Goal: Information Seeking & Learning: Learn about a topic

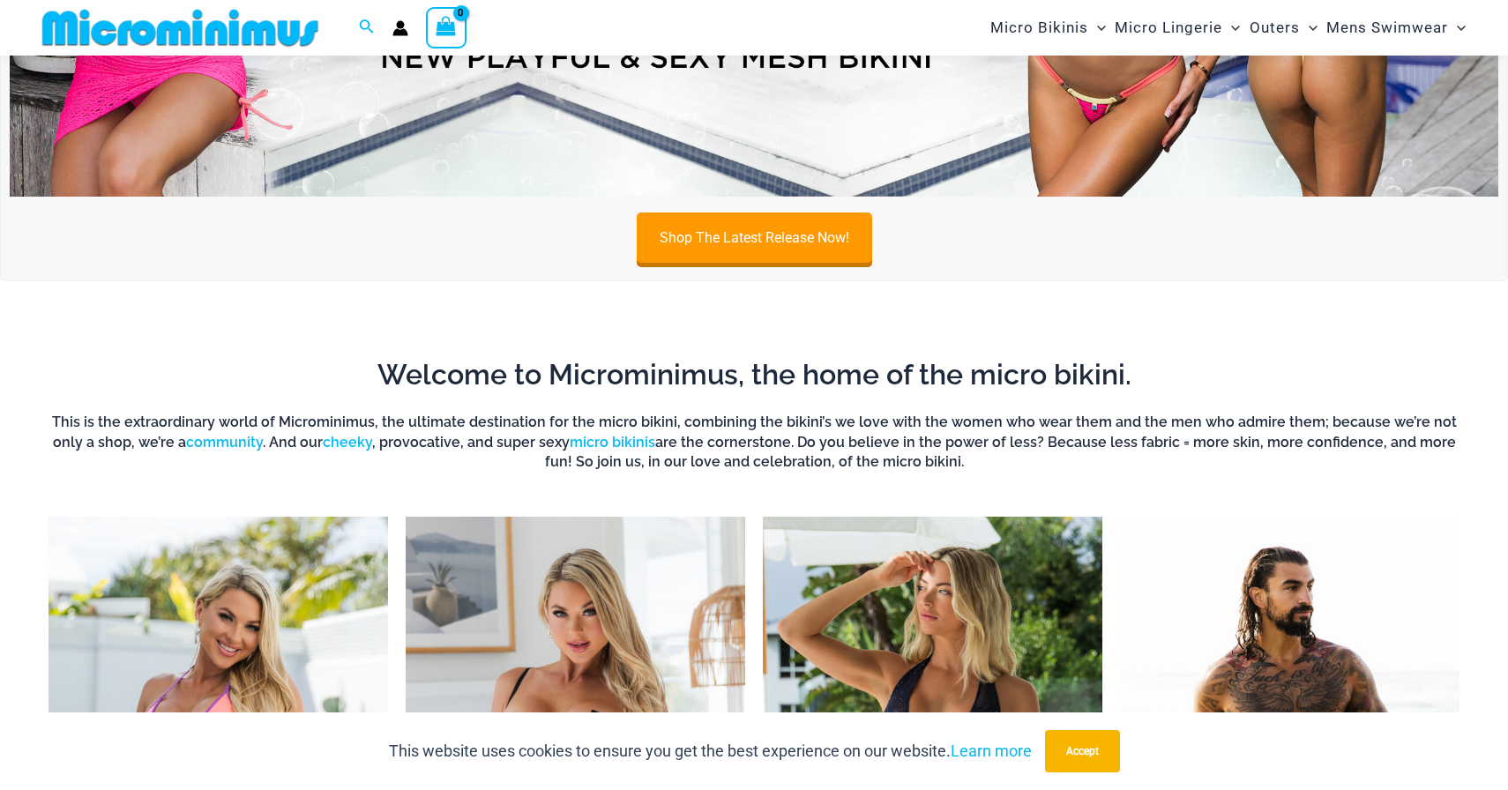
scroll to position [669, 0]
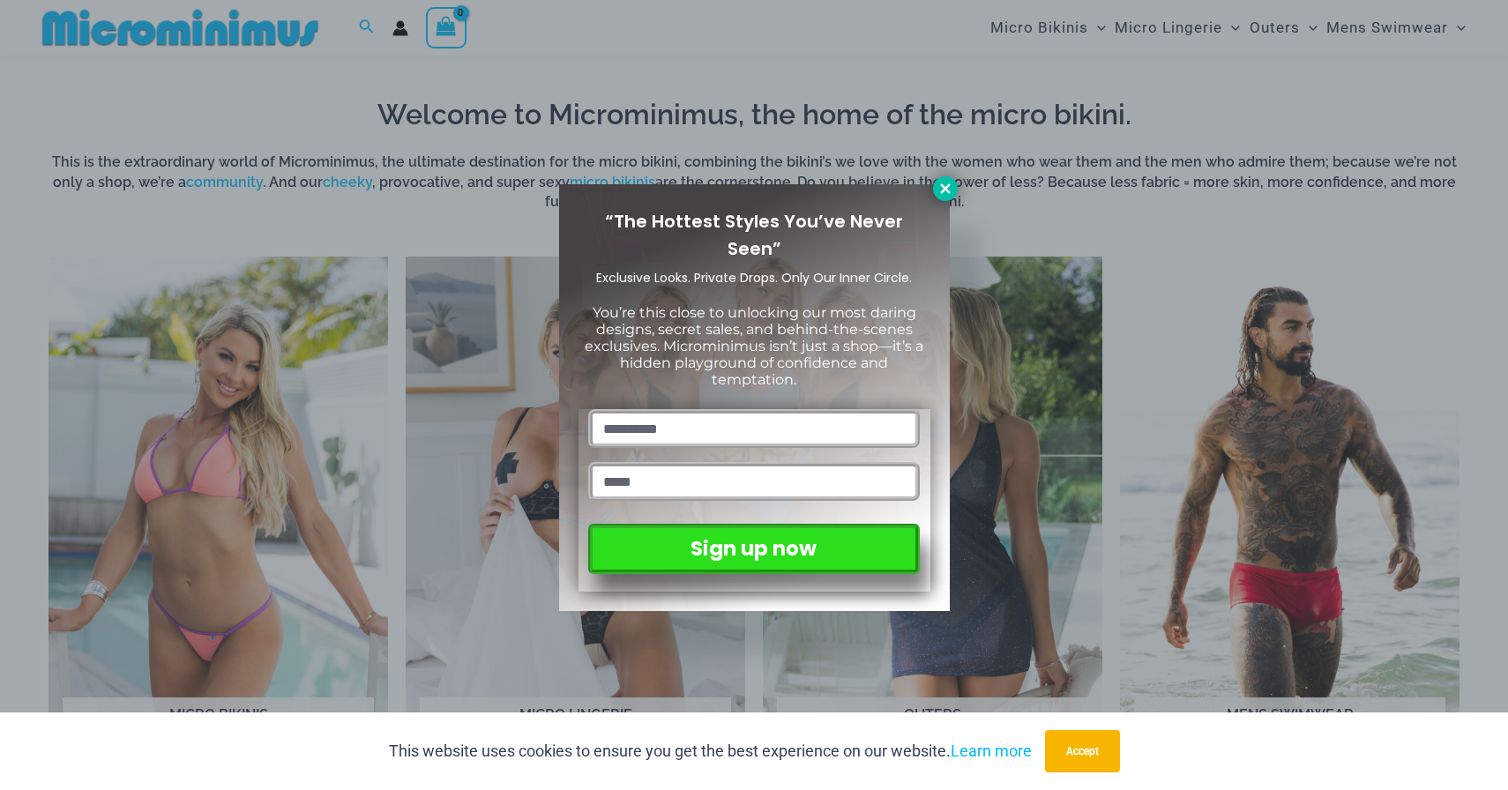
click at [949, 195] on icon at bounding box center [945, 189] width 16 height 16
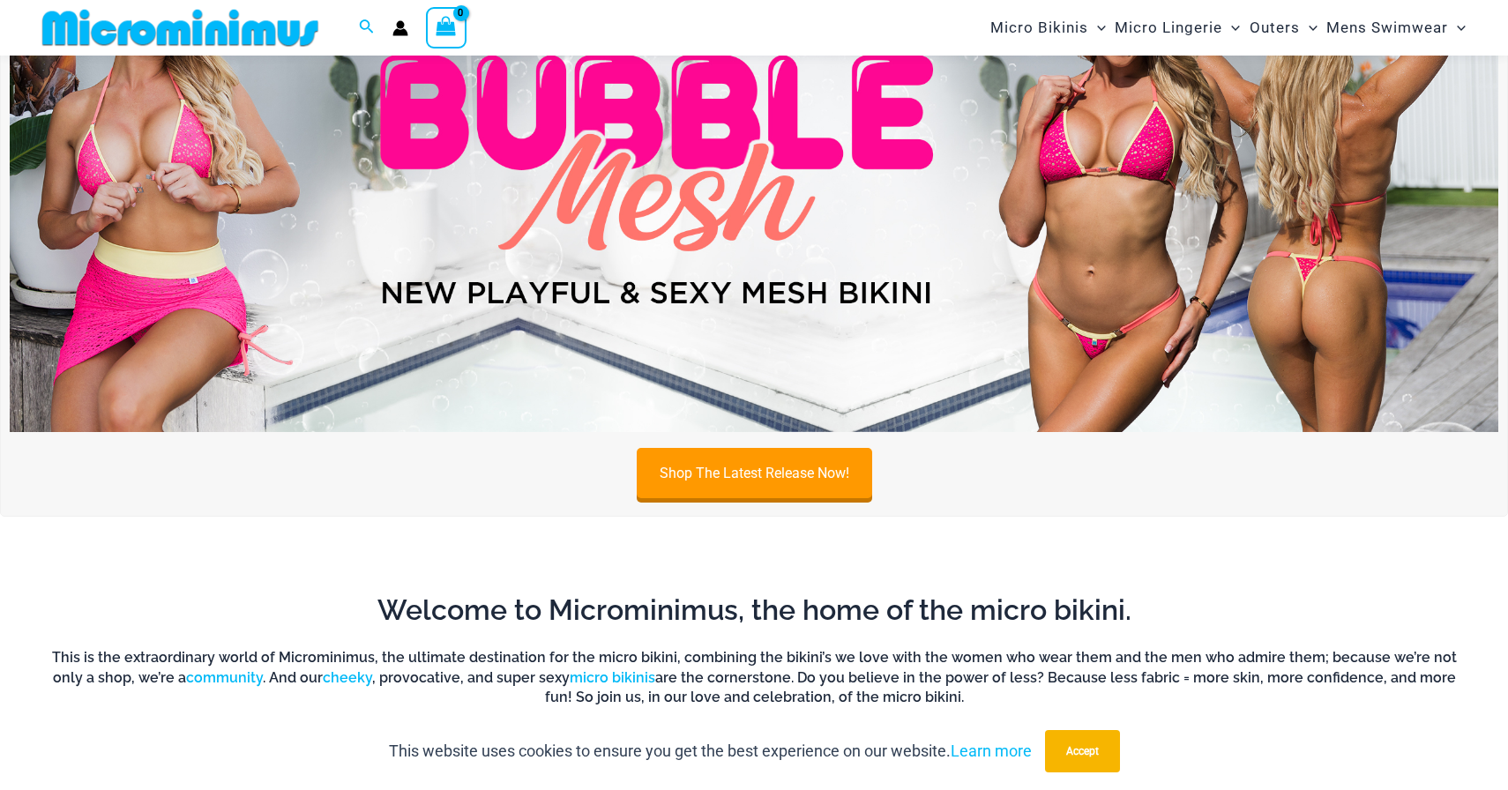
scroll to position [0, 0]
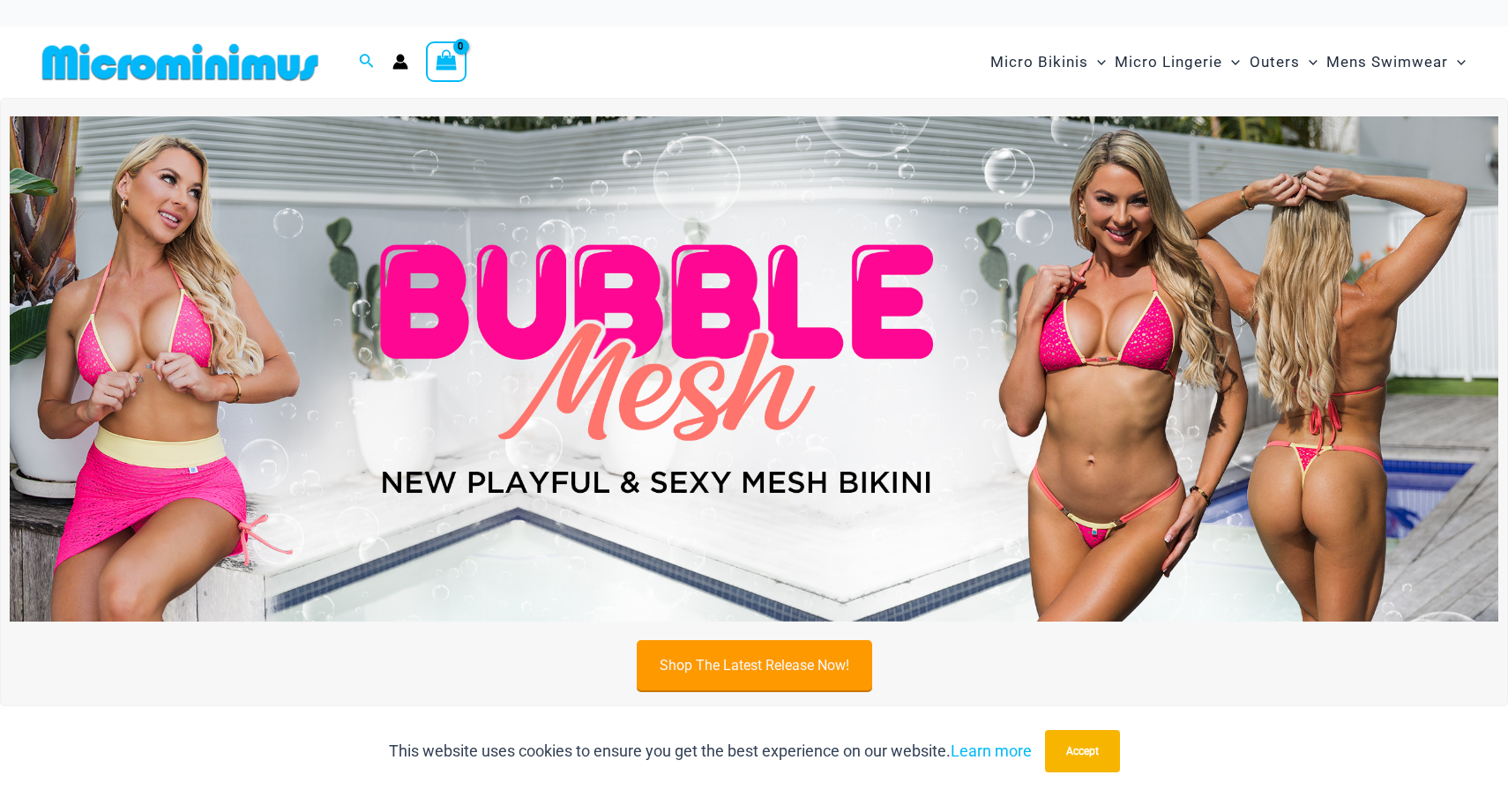
click at [780, 648] on link "Shop The Latest Release Now!" at bounding box center [754, 665] width 235 height 50
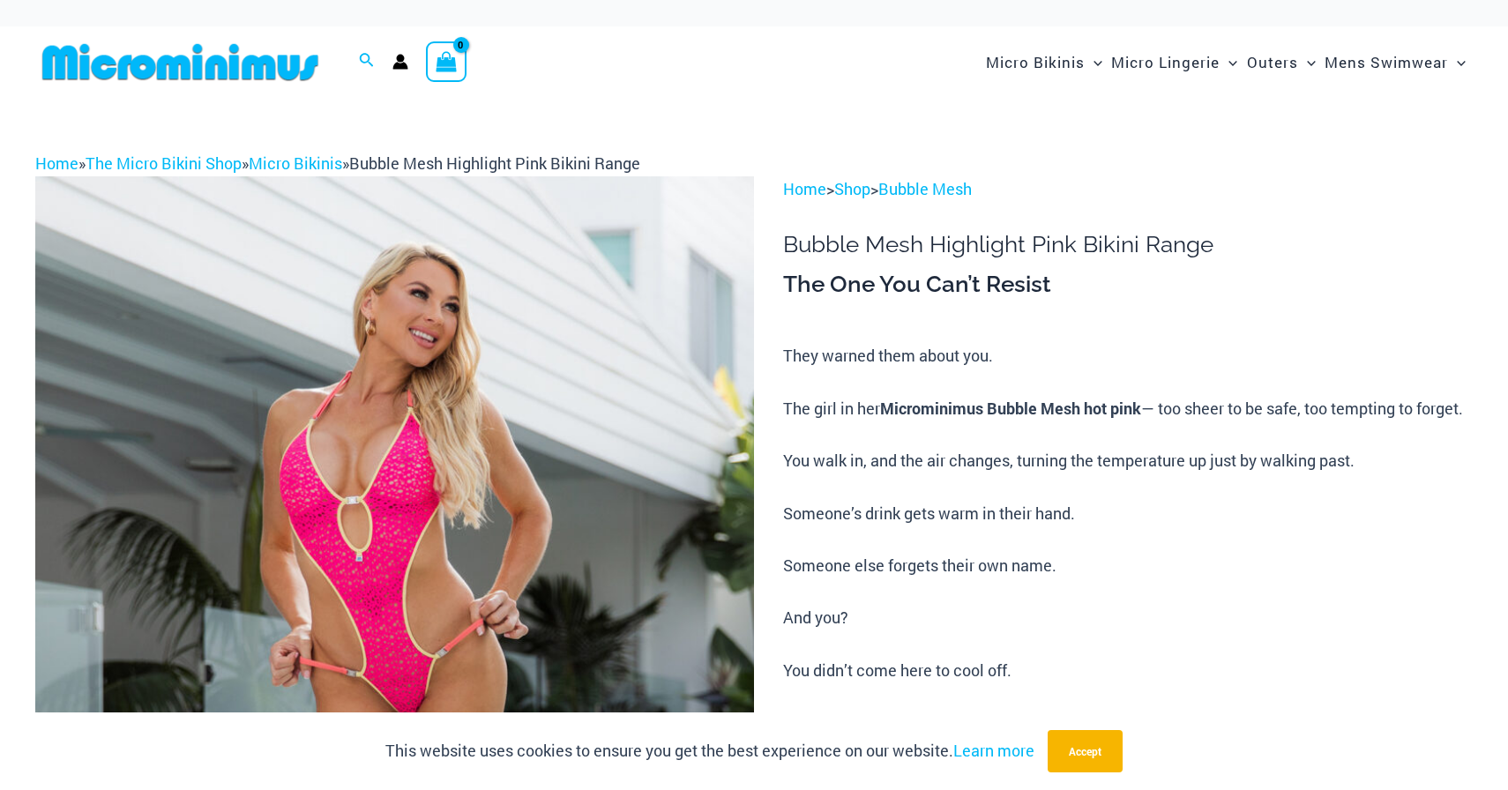
click at [478, 590] on img at bounding box center [394, 715] width 719 height 1078
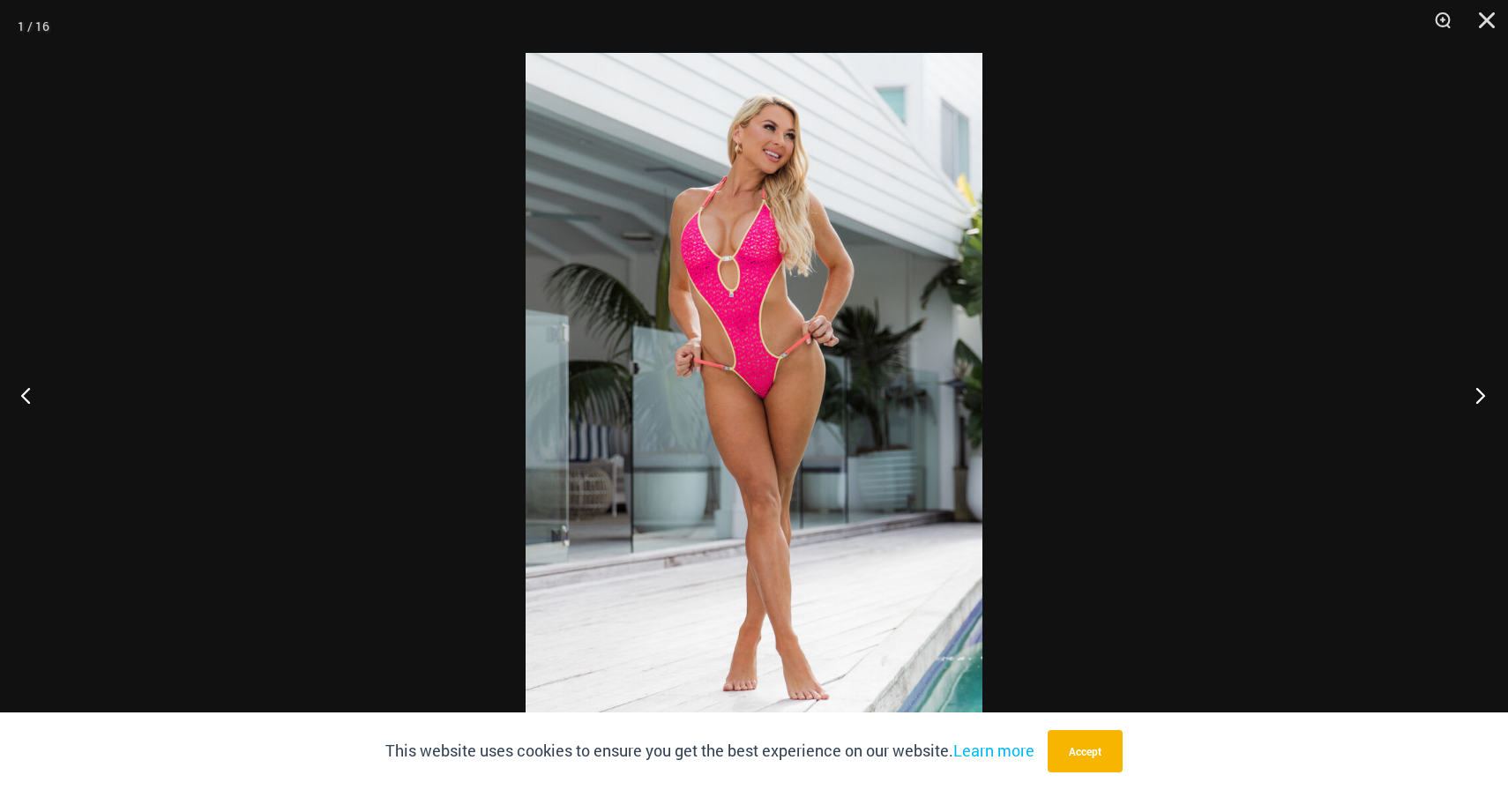
click at [1490, 400] on button "Next" at bounding box center [1475, 395] width 66 height 88
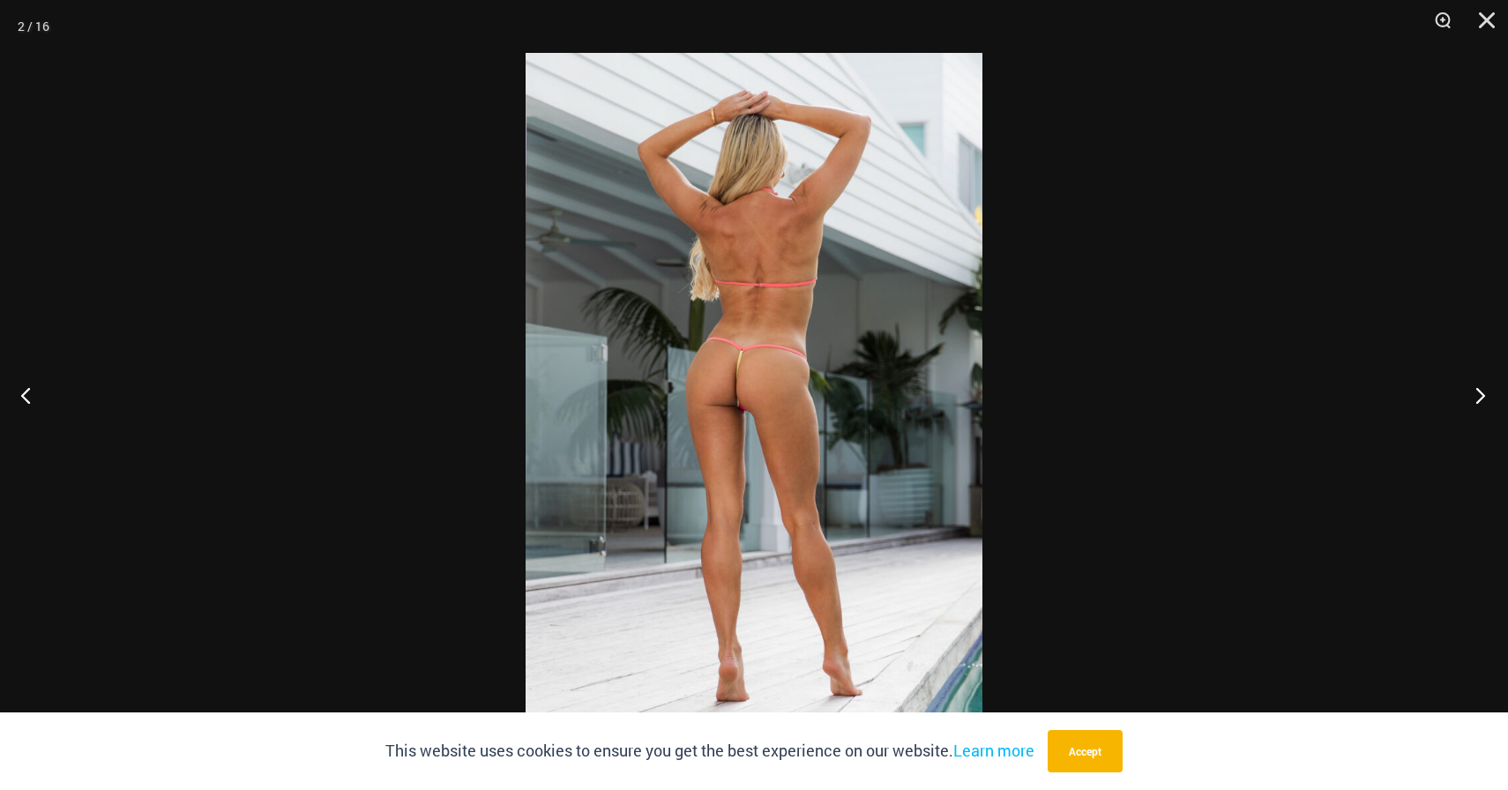
click at [1490, 399] on button "Next" at bounding box center [1475, 395] width 66 height 88
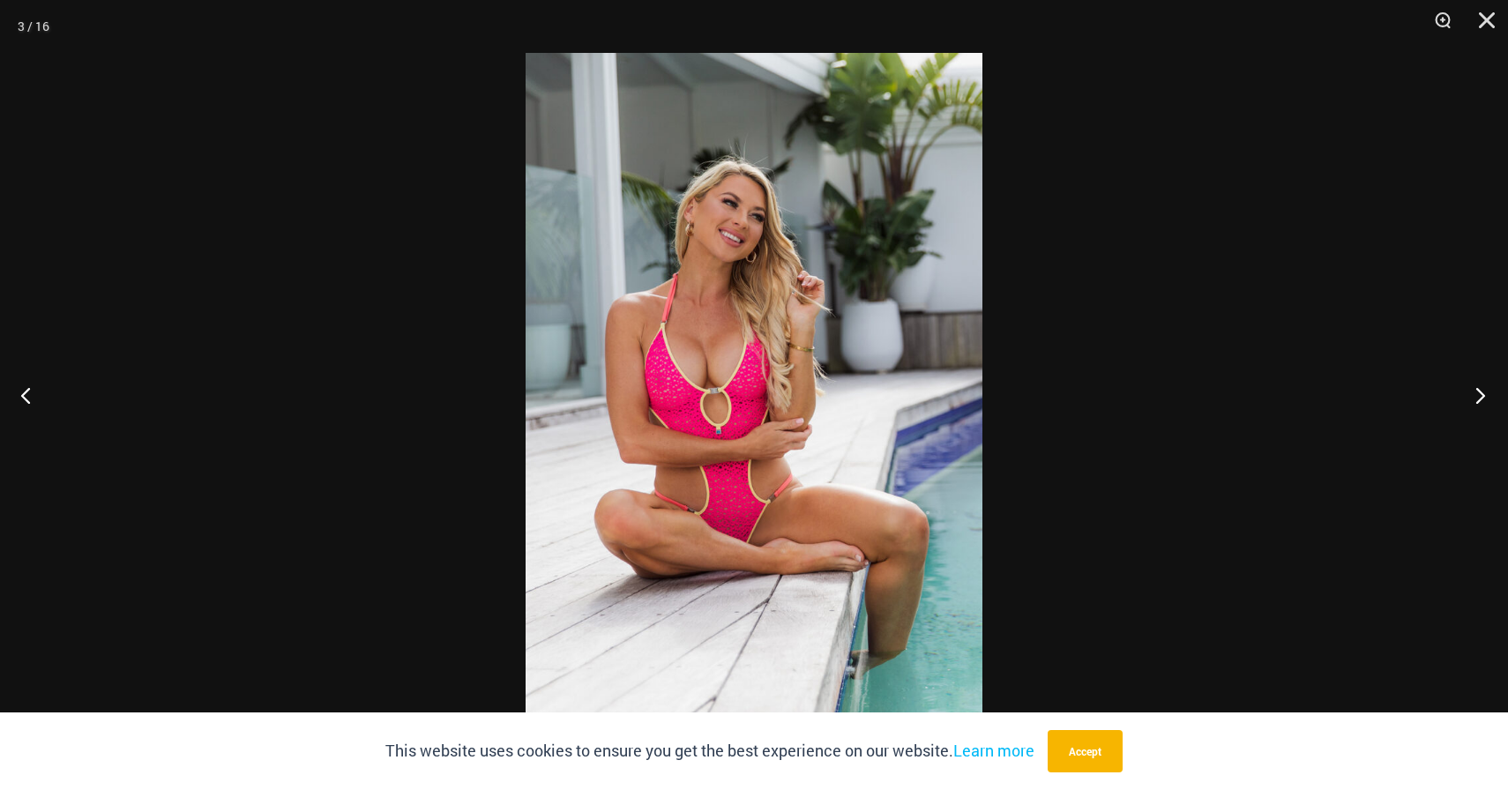
click at [1490, 399] on button "Next" at bounding box center [1475, 395] width 66 height 88
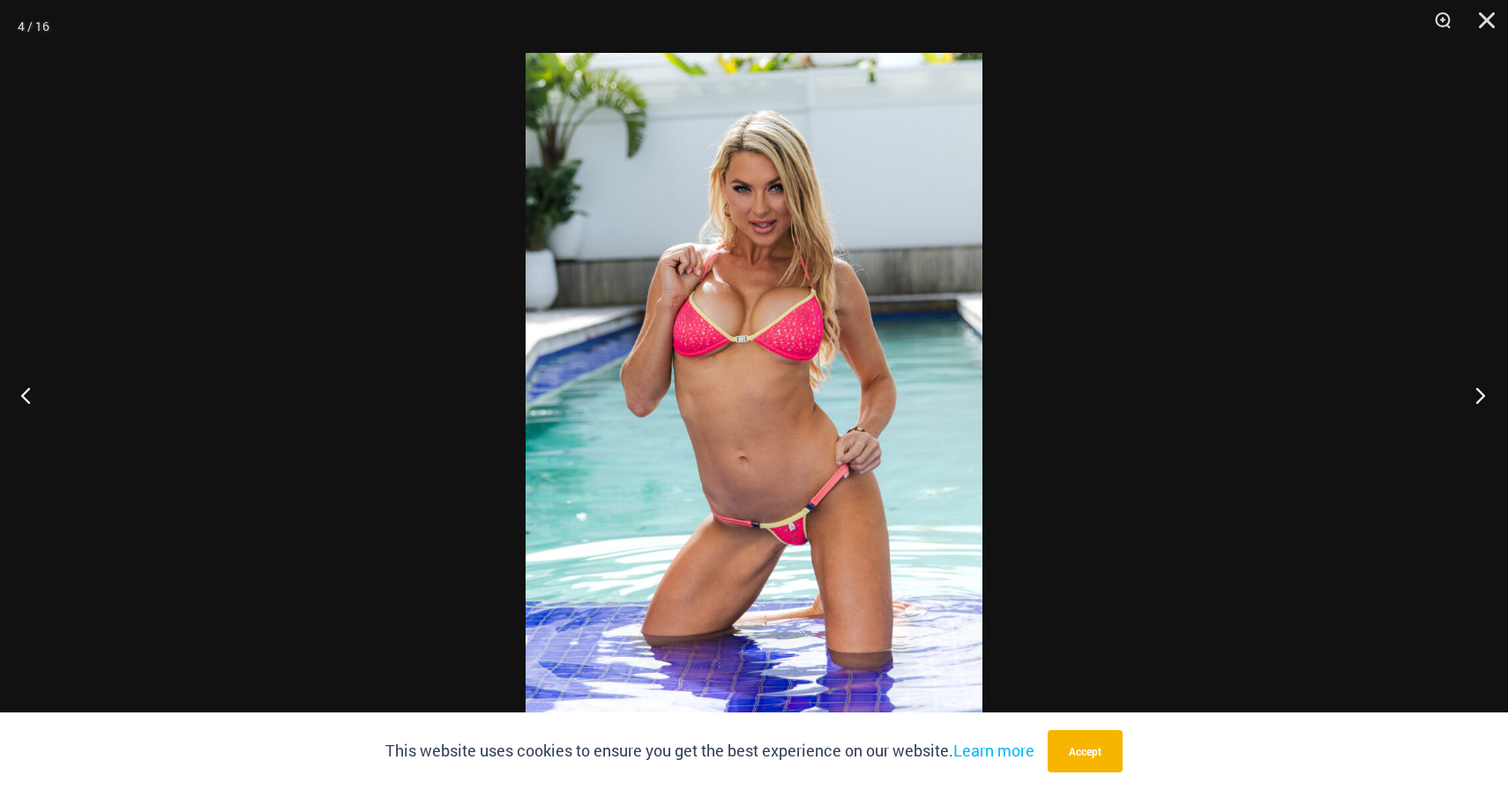
click at [1490, 399] on button "Next" at bounding box center [1475, 395] width 66 height 88
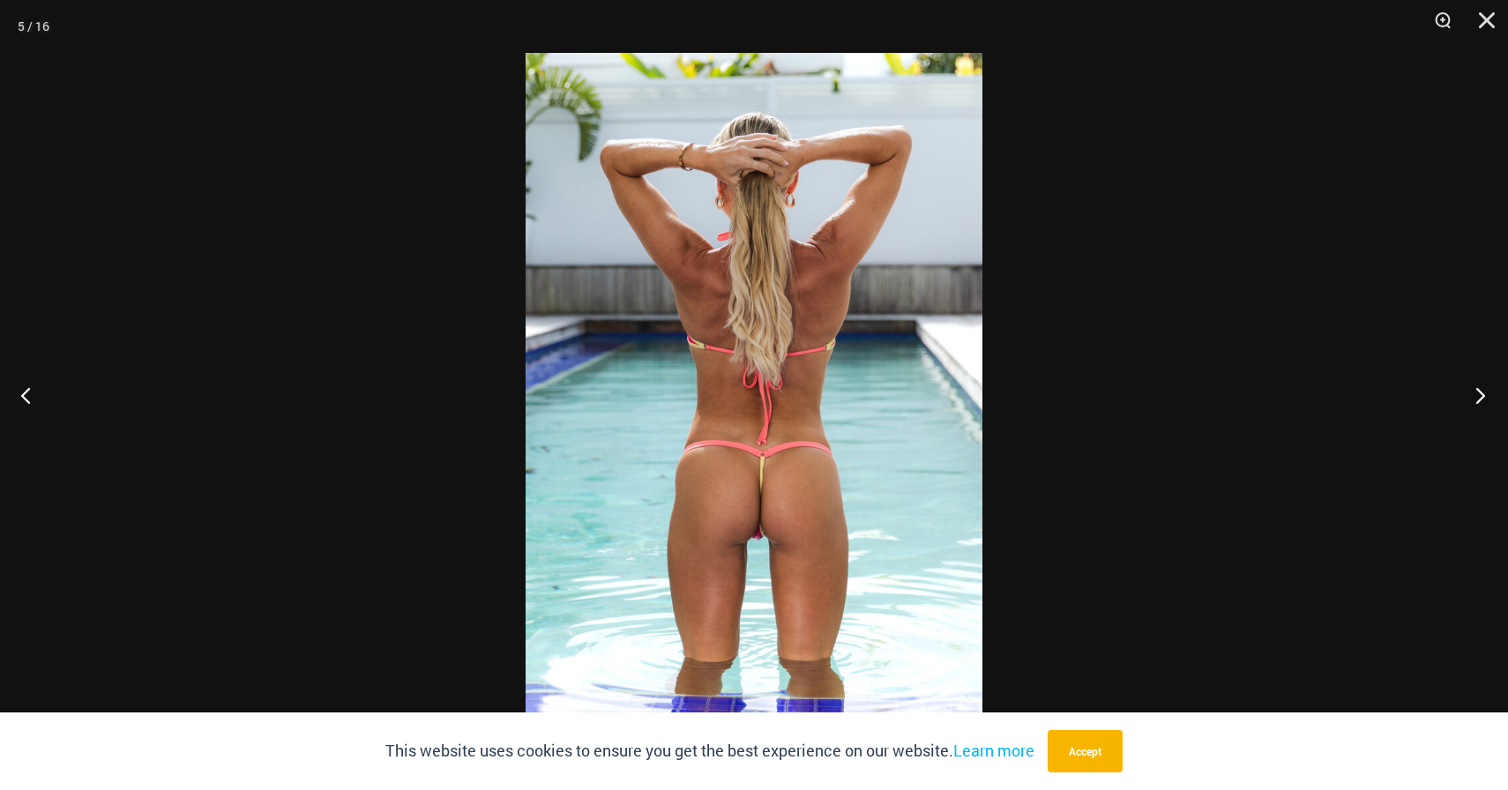
click at [1490, 399] on button "Next" at bounding box center [1475, 395] width 66 height 88
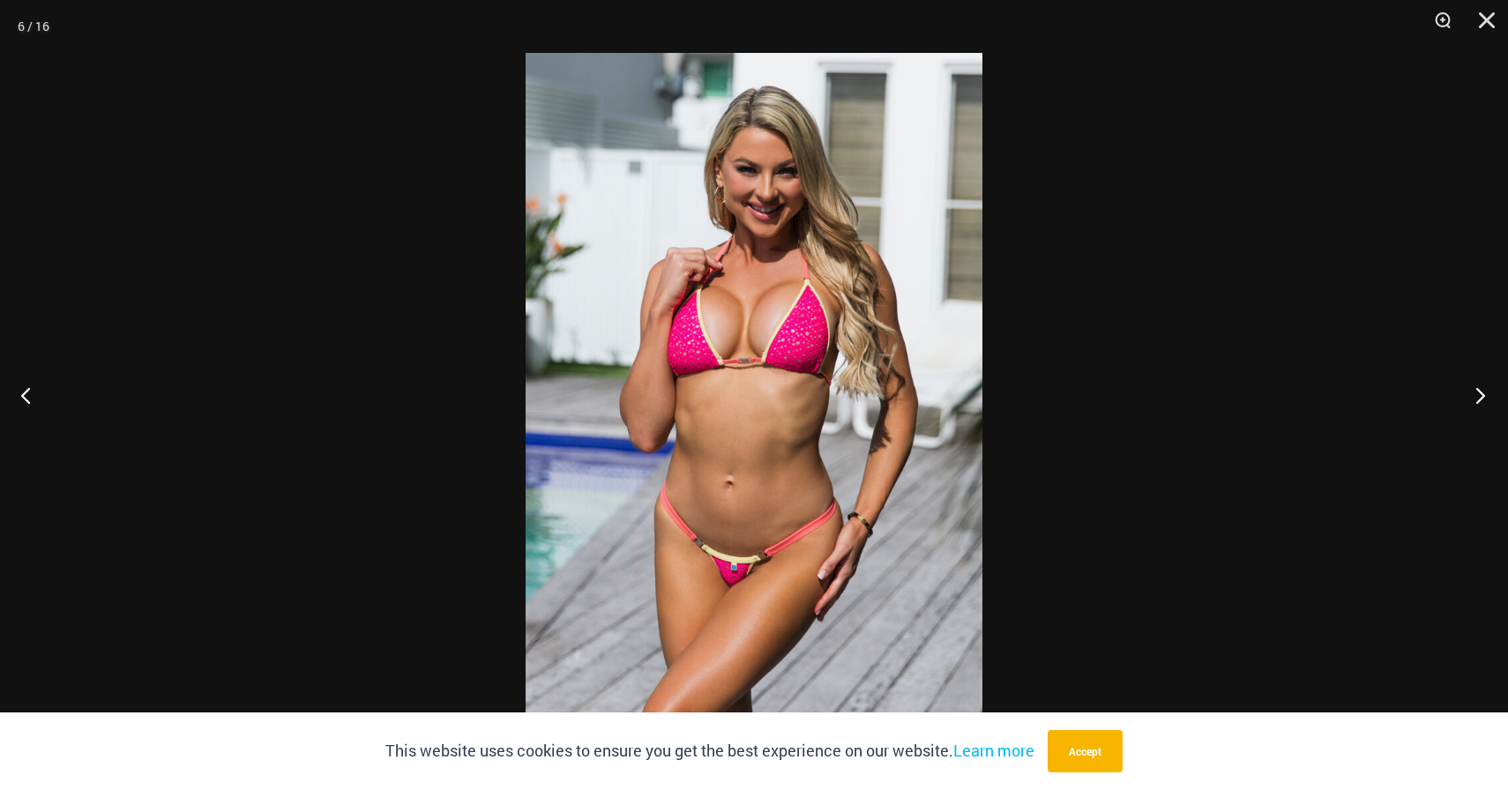
click at [1490, 399] on button "Next" at bounding box center [1475, 395] width 66 height 88
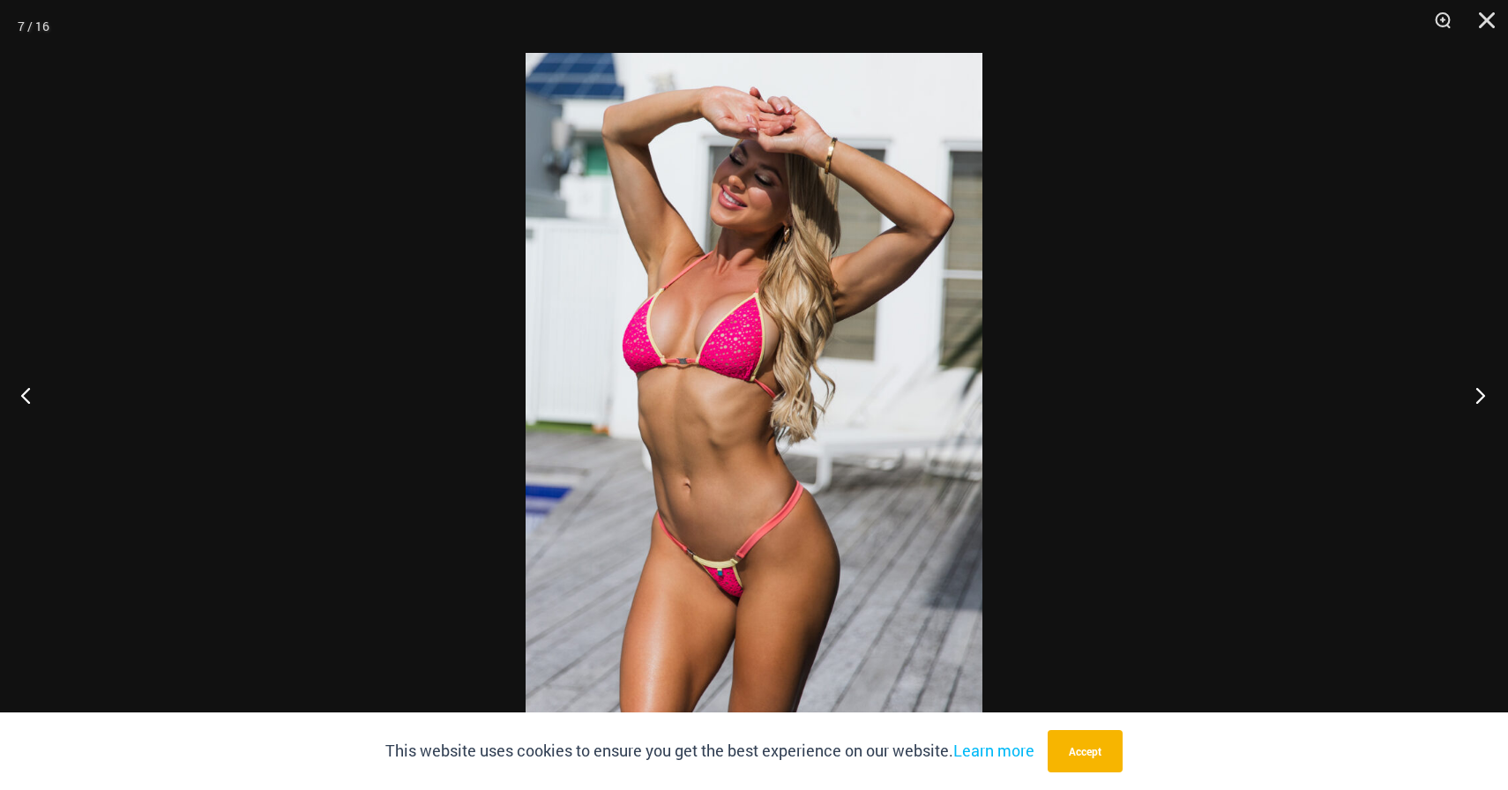
click at [1490, 399] on button "Next" at bounding box center [1475, 395] width 66 height 88
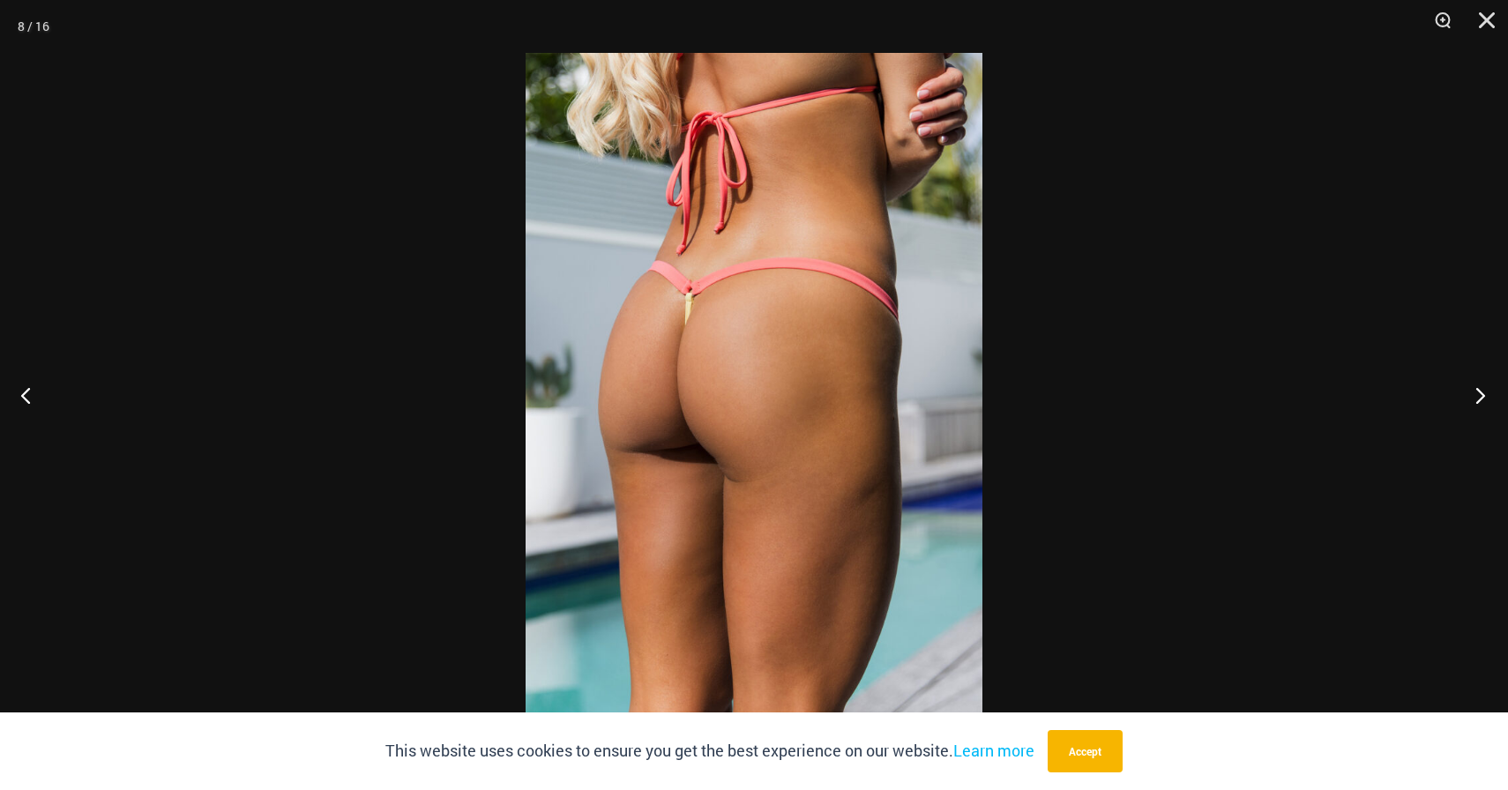
click at [1490, 399] on button "Next" at bounding box center [1475, 395] width 66 height 88
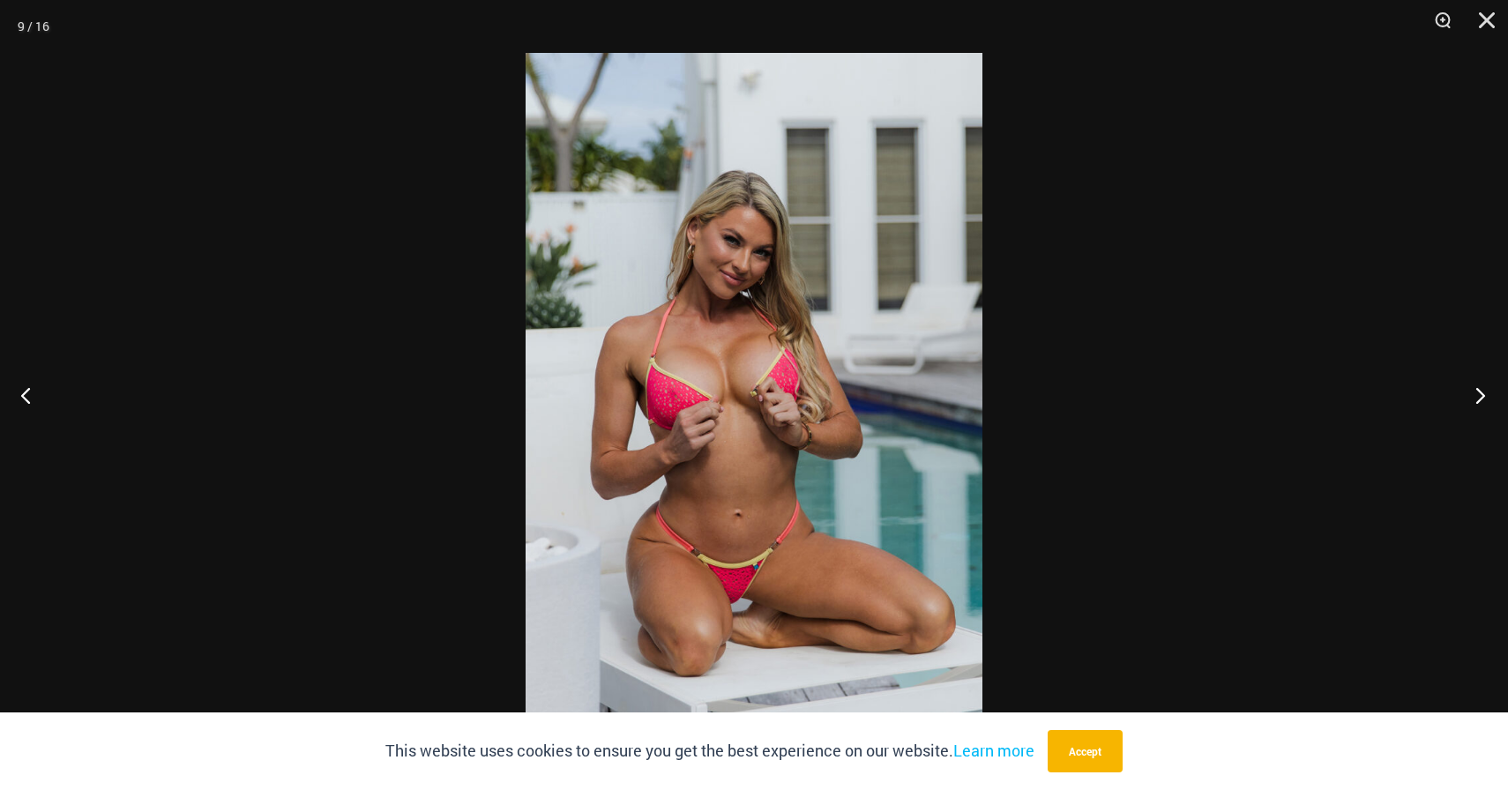
click at [1487, 399] on button "Next" at bounding box center [1475, 395] width 66 height 88
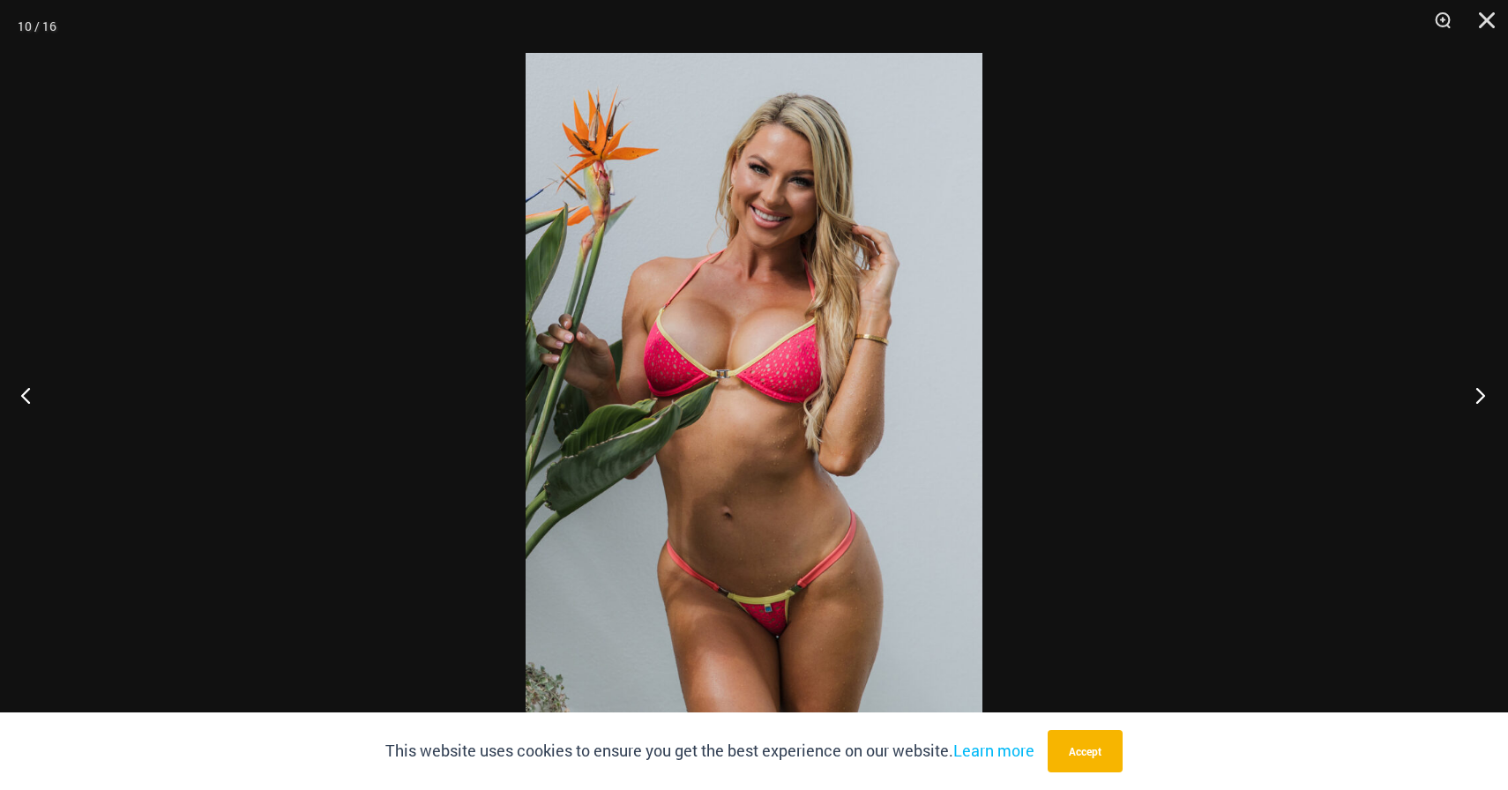
click at [1471, 398] on button "Next" at bounding box center [1475, 395] width 66 height 88
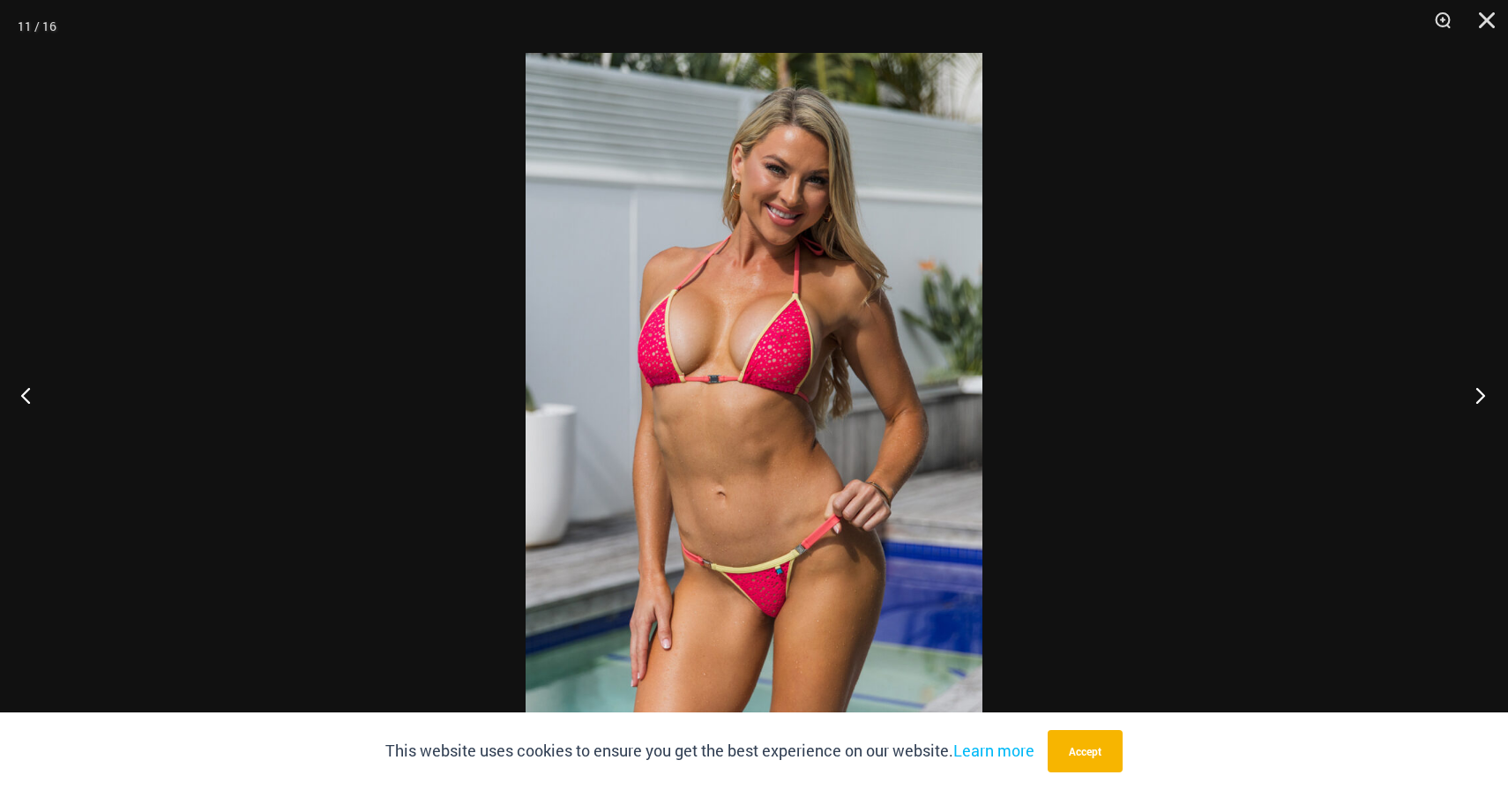
click at [1471, 398] on button "Next" at bounding box center [1475, 395] width 66 height 88
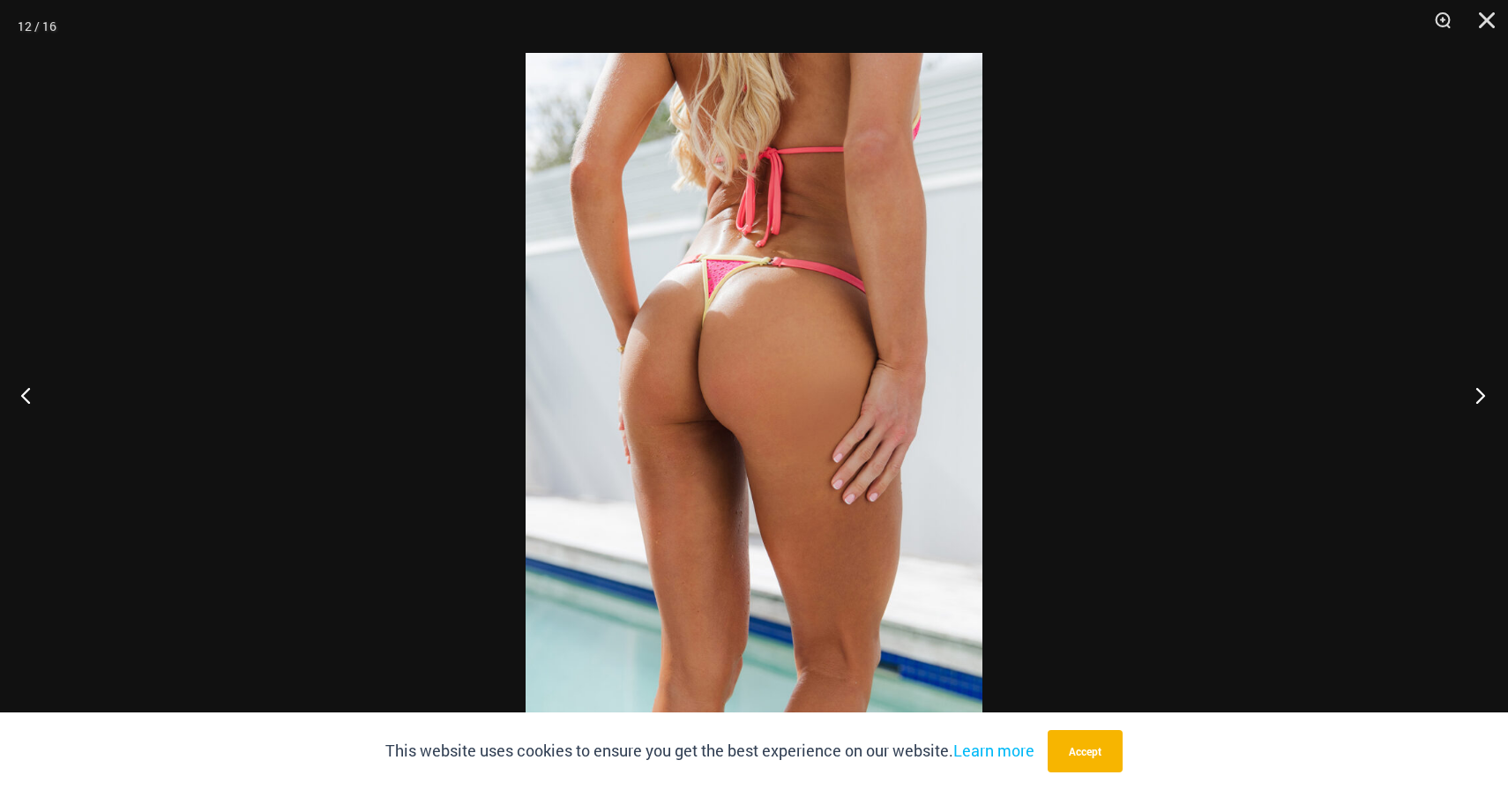
click at [1471, 398] on button "Next" at bounding box center [1475, 395] width 66 height 88
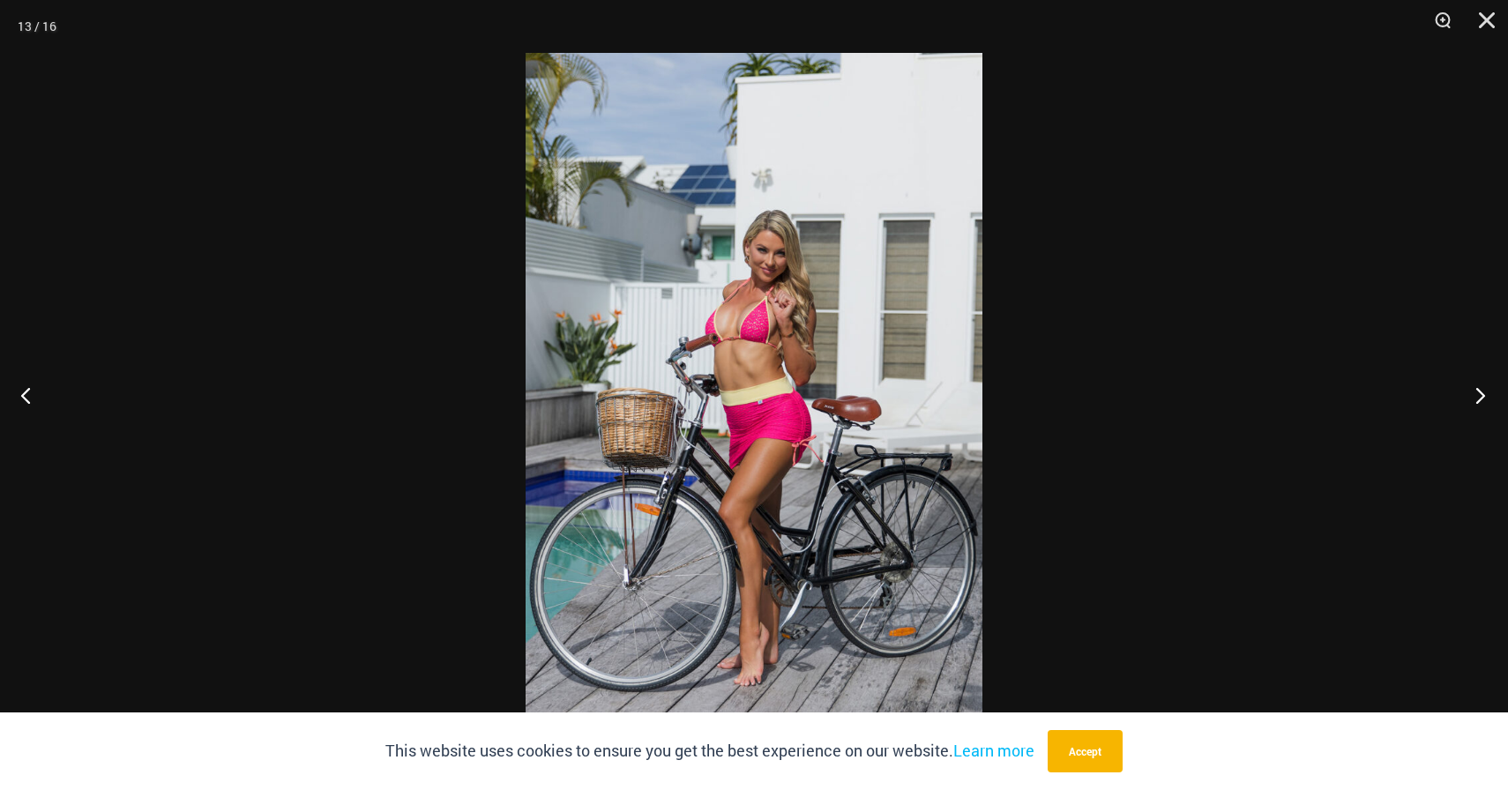
click at [1471, 398] on button "Next" at bounding box center [1475, 395] width 66 height 88
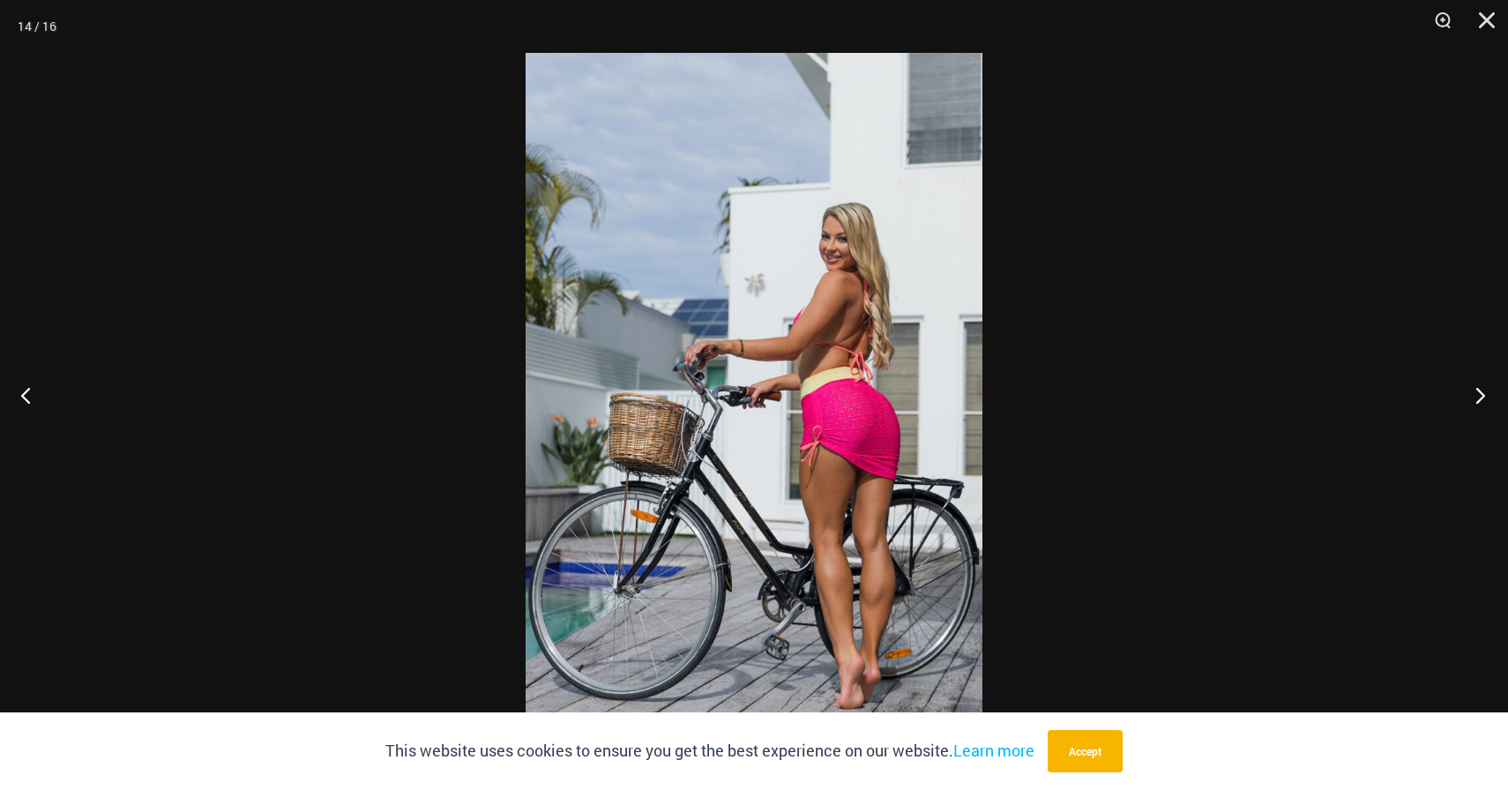
click at [1471, 398] on button "Next" at bounding box center [1475, 395] width 66 height 88
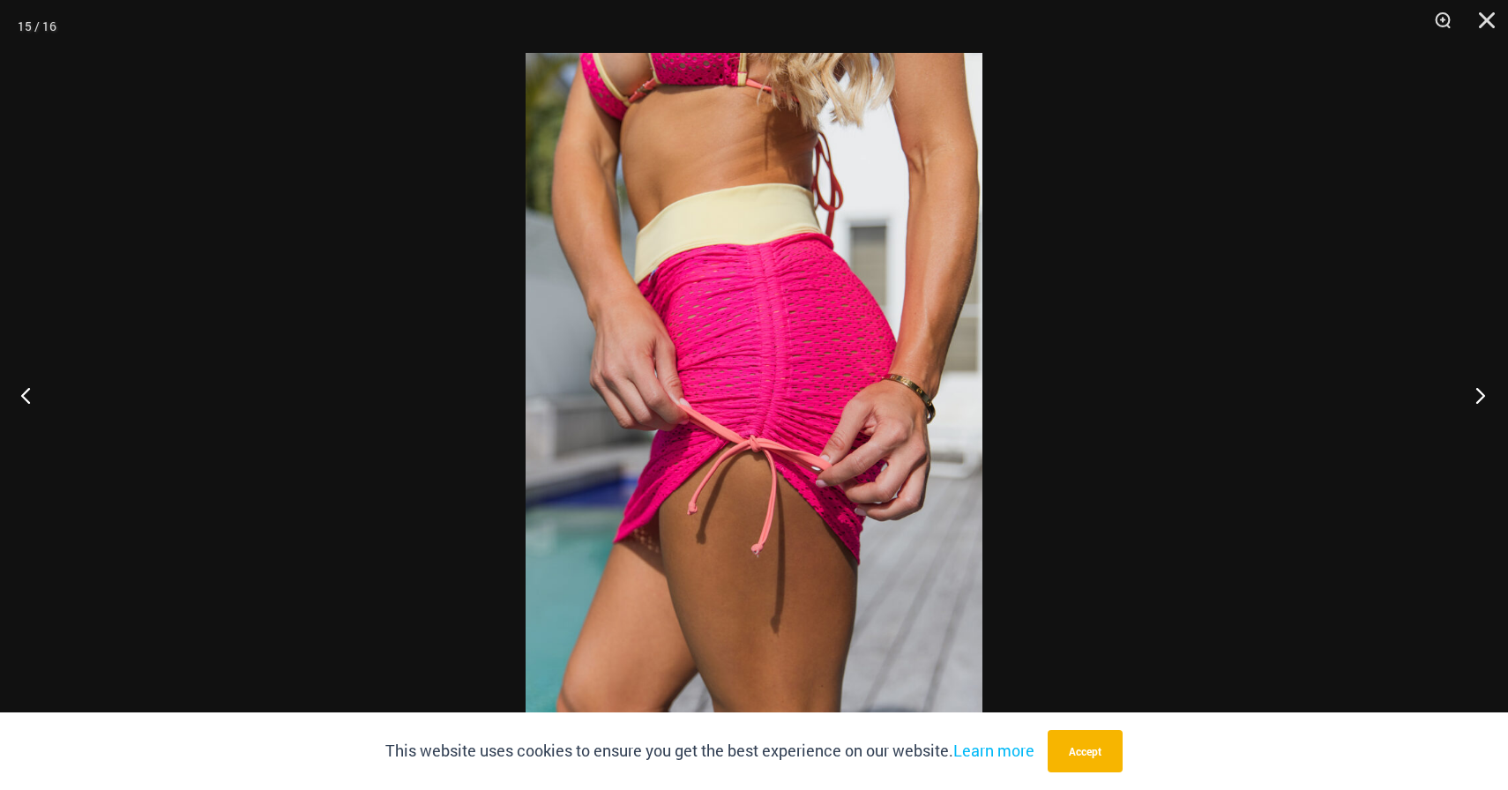
click at [1471, 398] on button "Next" at bounding box center [1475, 395] width 66 height 88
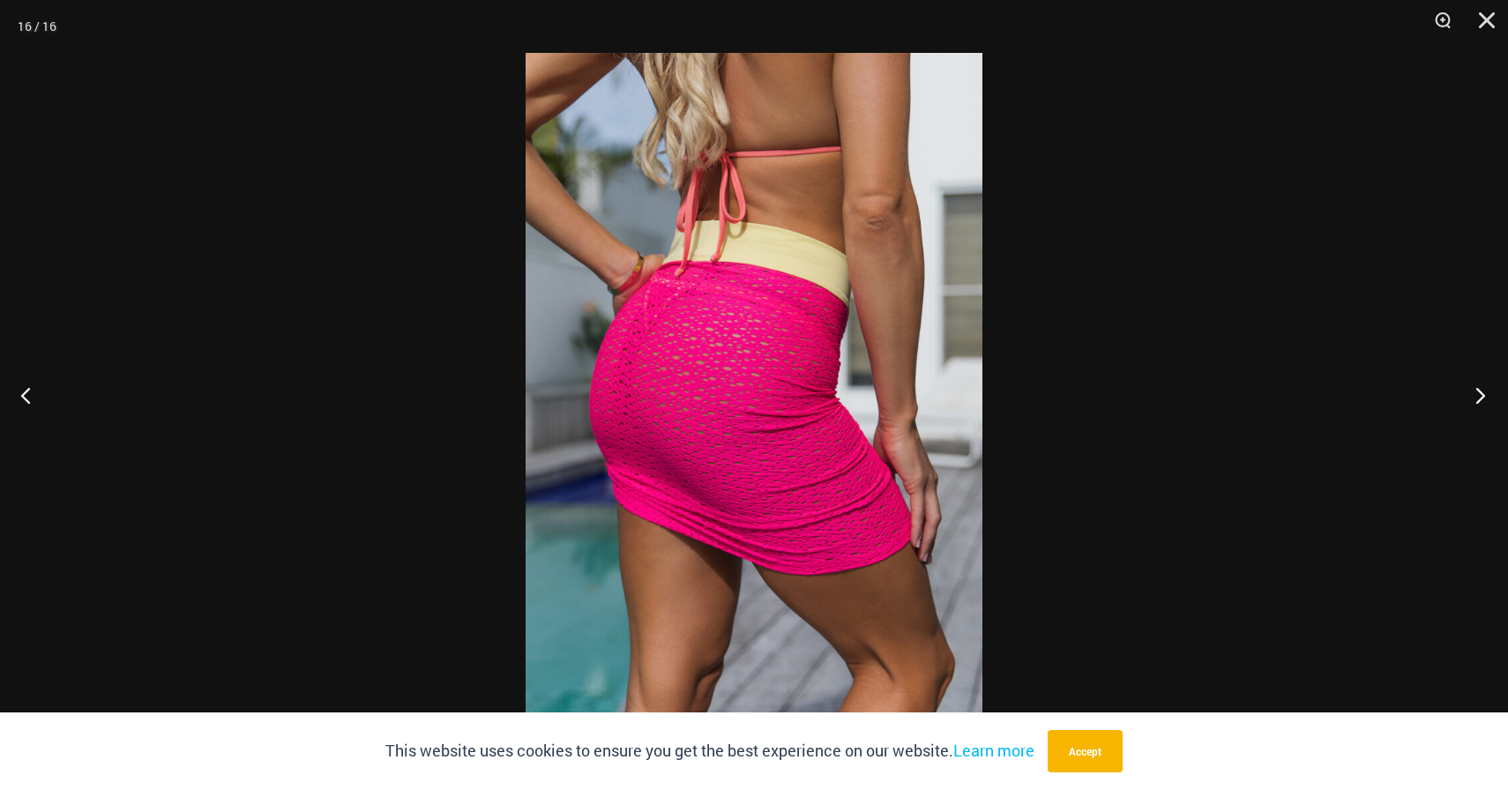
click at [1471, 398] on button "Next" at bounding box center [1475, 395] width 66 height 88
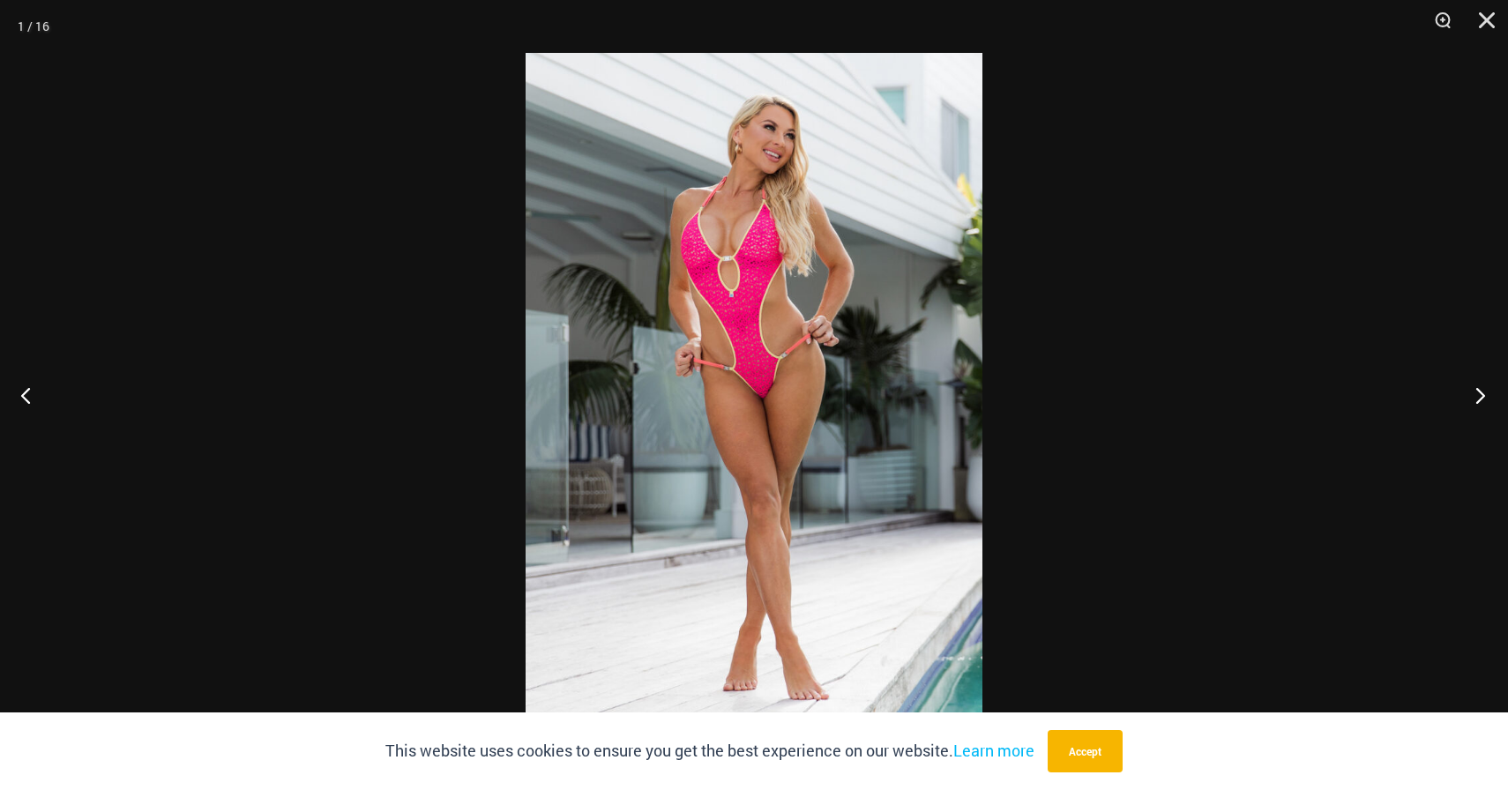
click at [1471, 398] on button "Next" at bounding box center [1475, 395] width 66 height 88
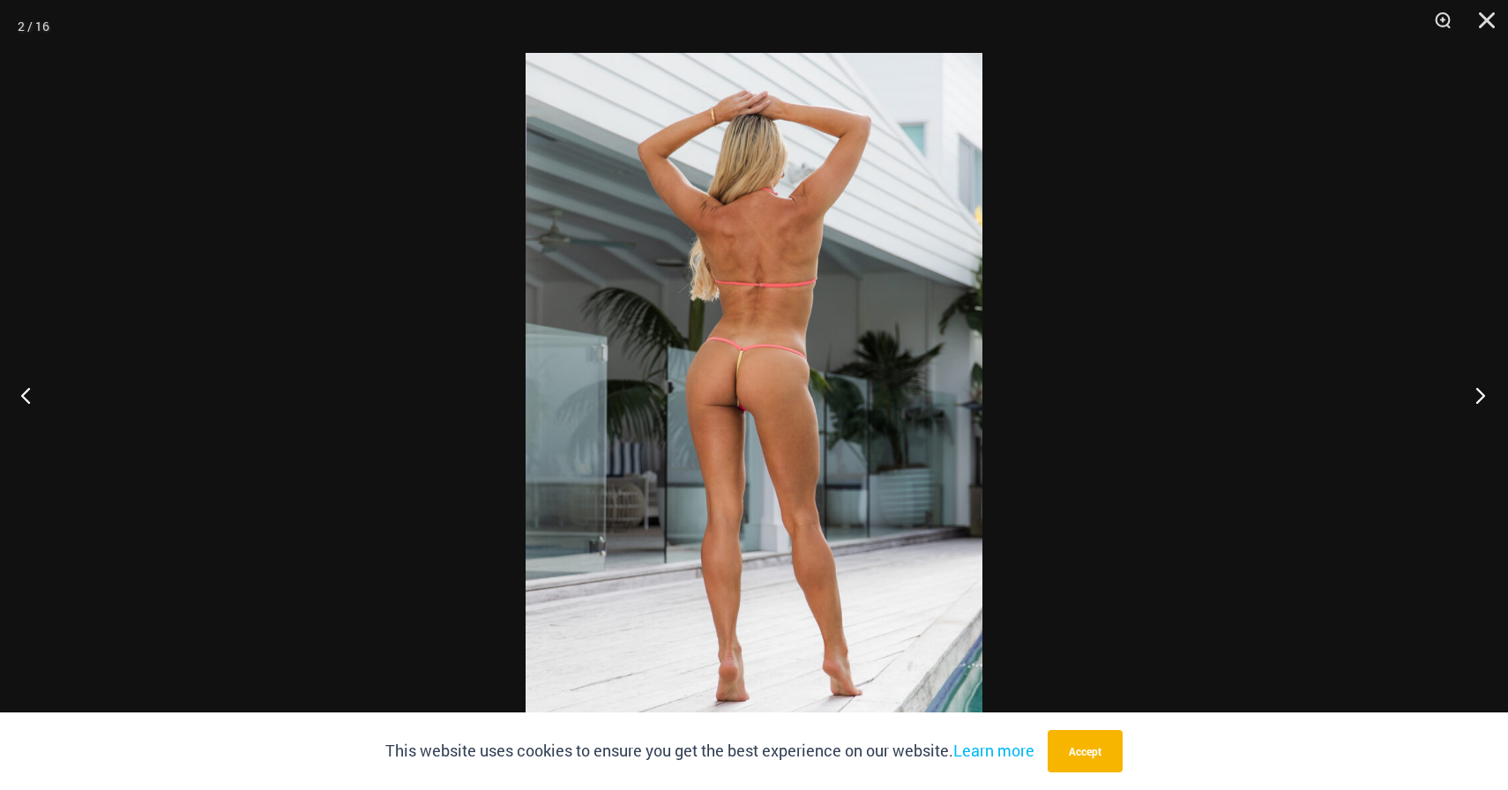
click at [1471, 398] on button "Next" at bounding box center [1475, 395] width 66 height 88
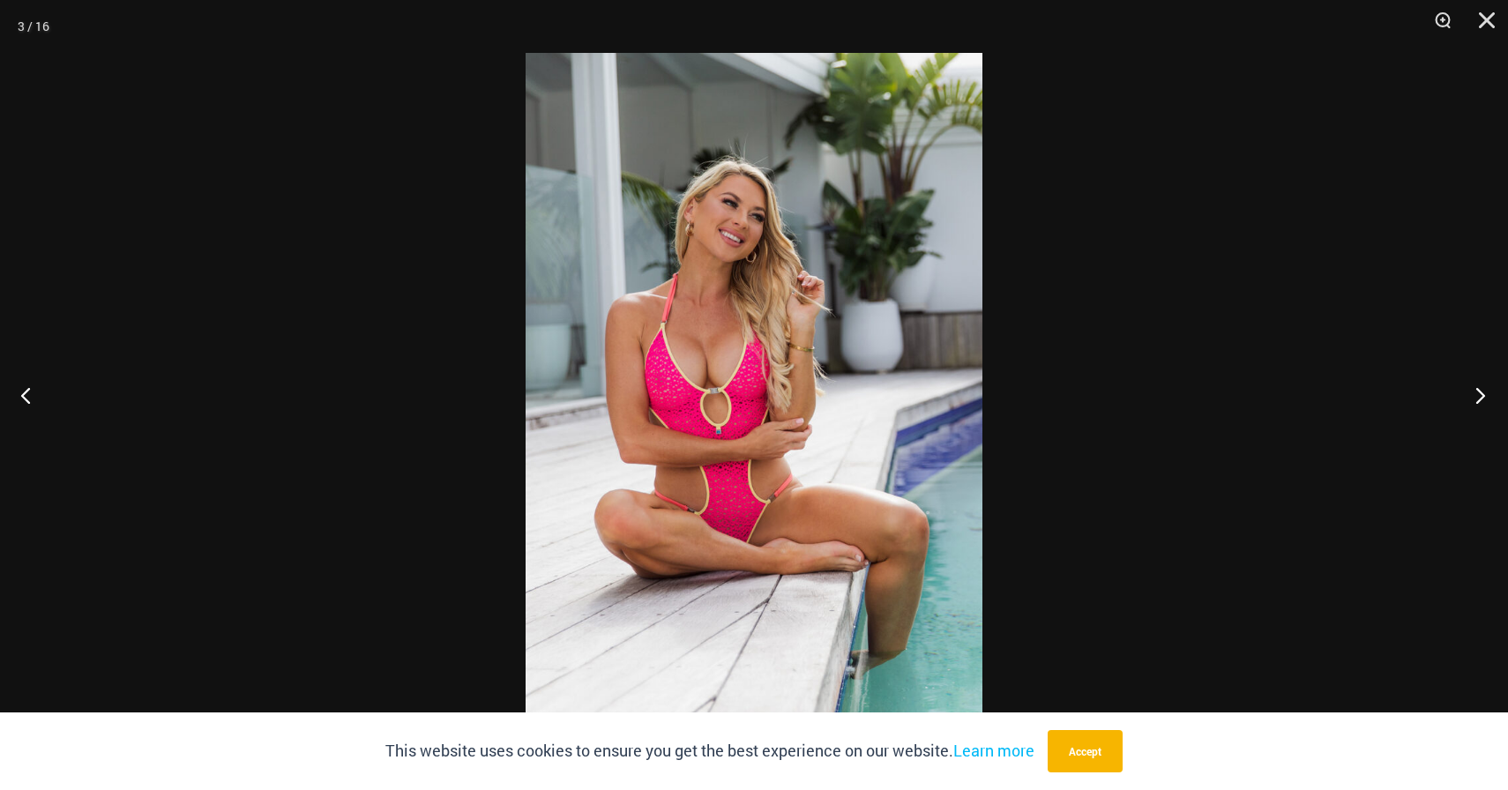
click at [1471, 398] on button "Next" at bounding box center [1475, 395] width 66 height 88
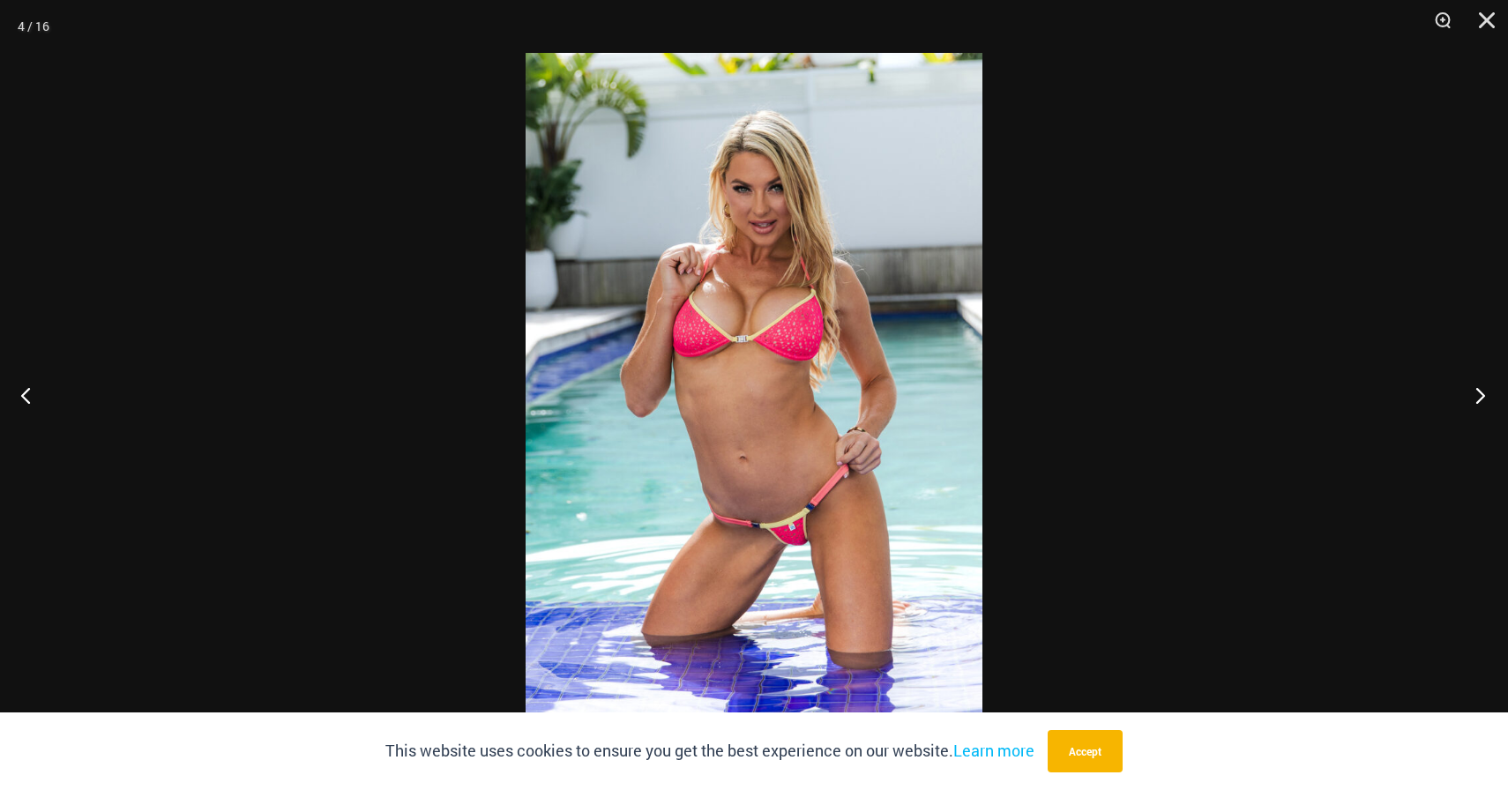
click at [1471, 398] on button "Next" at bounding box center [1475, 395] width 66 height 88
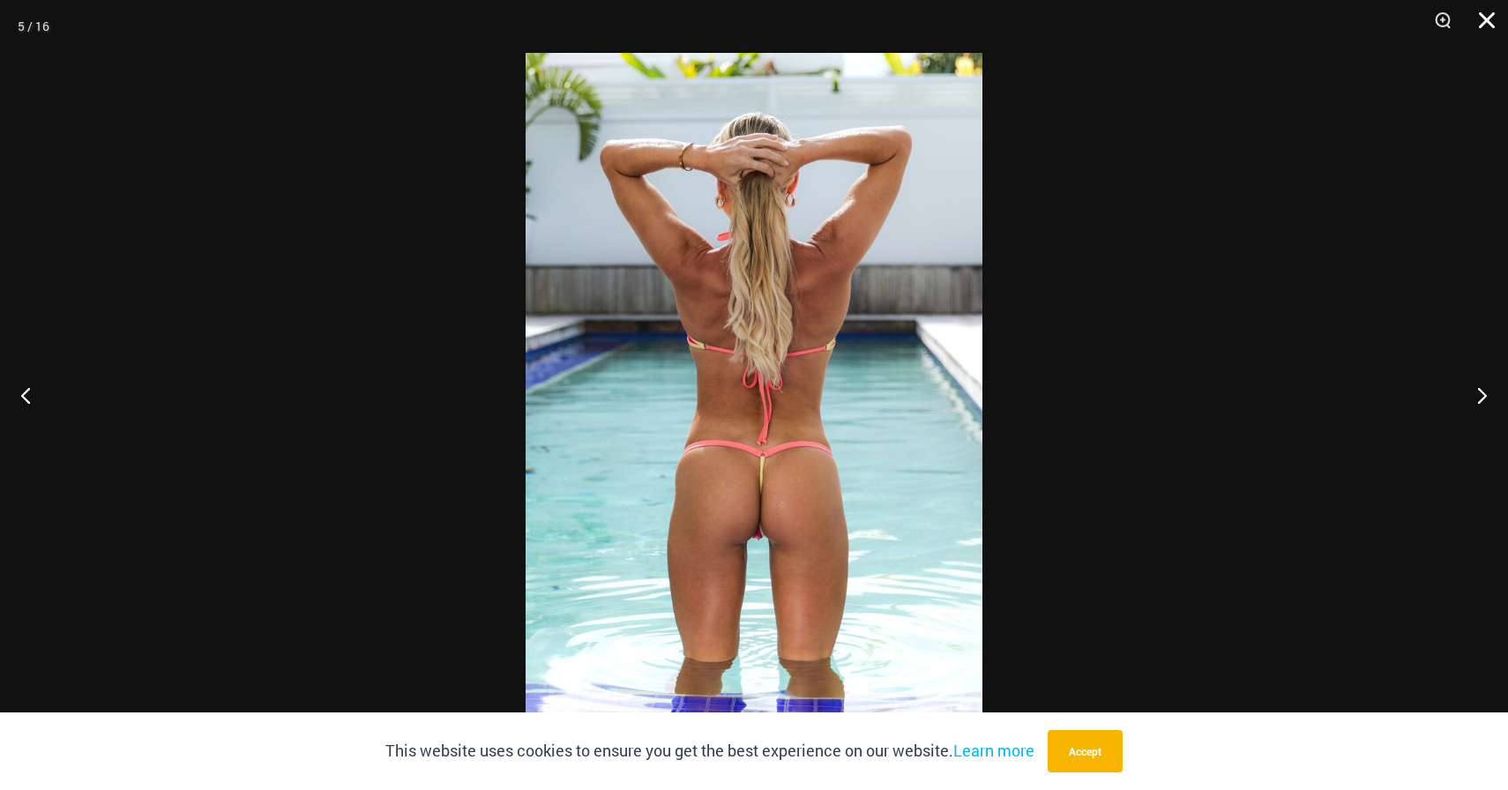
click at [1488, 14] on button "Close" at bounding box center [1481, 26] width 44 height 53
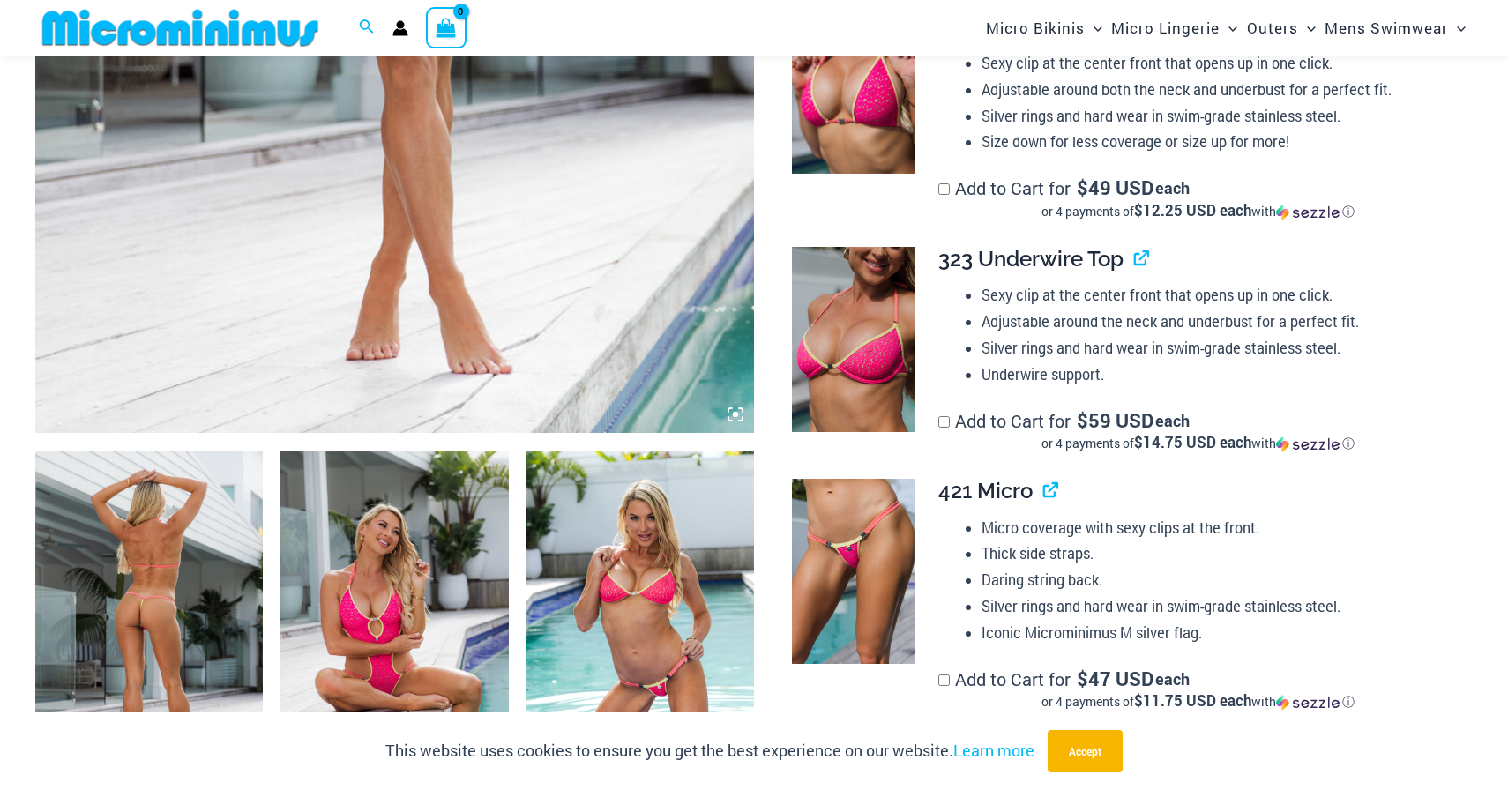
scroll to position [809, 0]
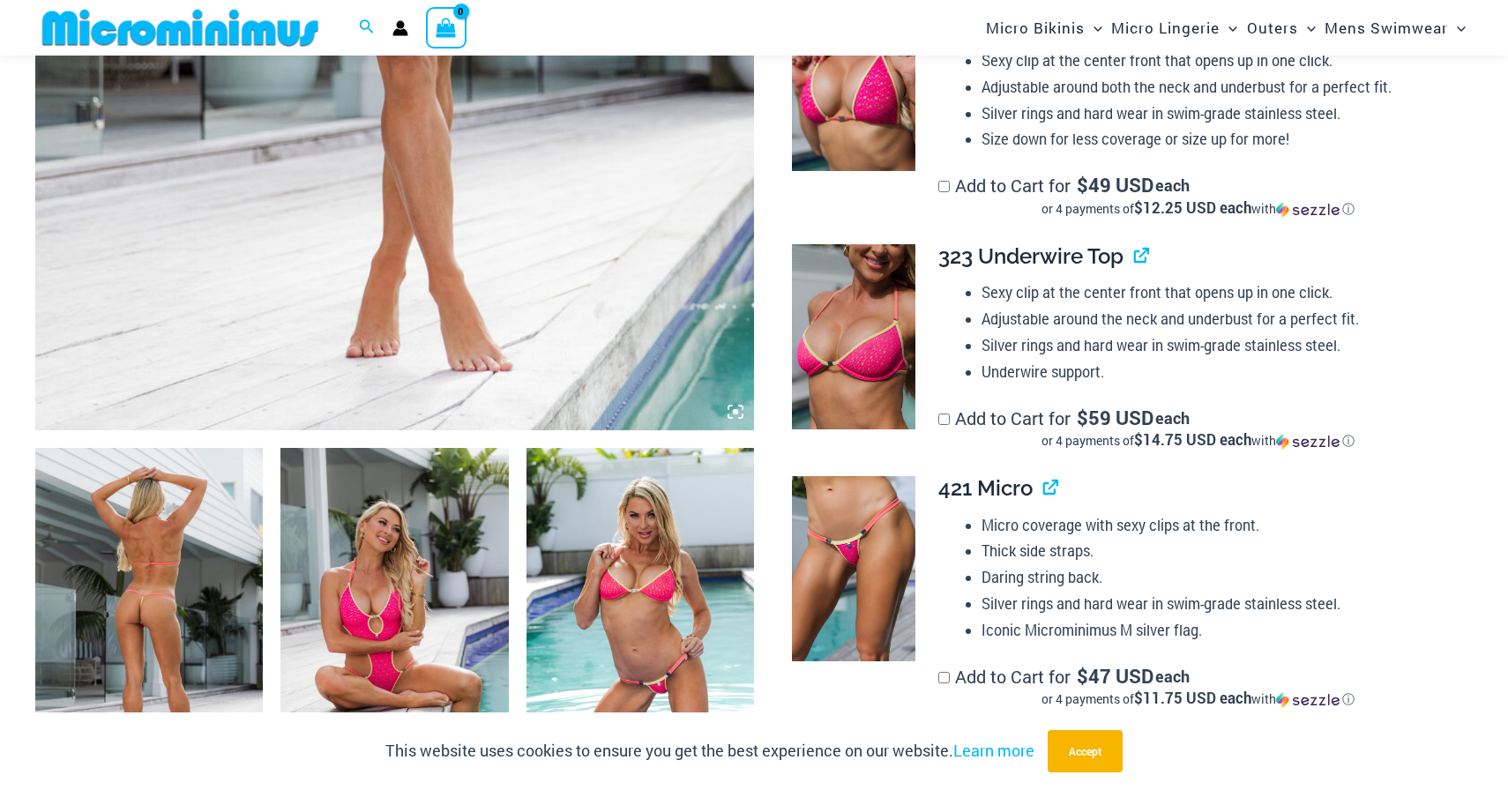
click at [896, 106] on img at bounding box center [853, 78] width 123 height 185
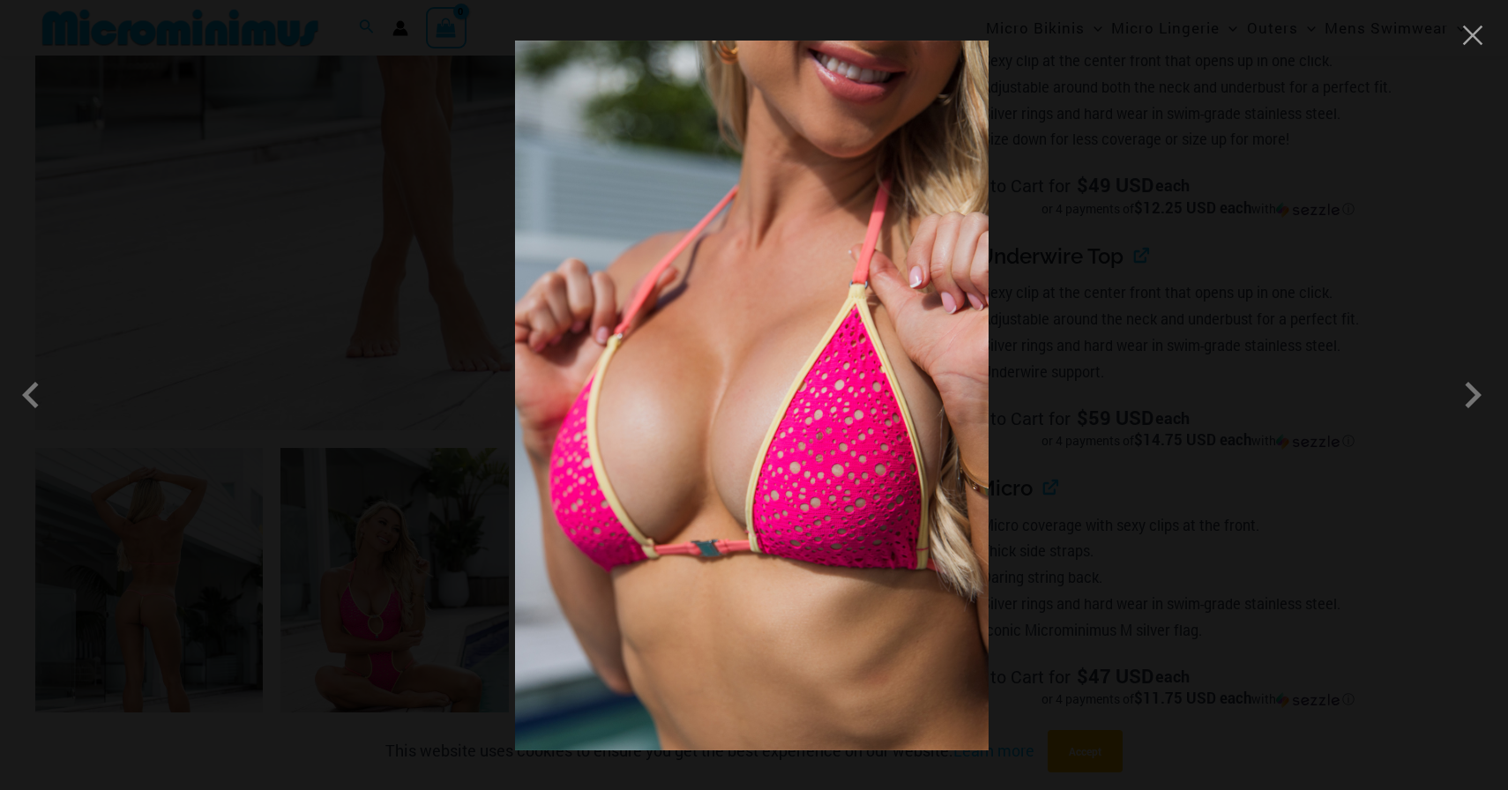
click at [814, 446] on img at bounding box center [752, 396] width 474 height 710
